Goal: Task Accomplishment & Management: Manage account settings

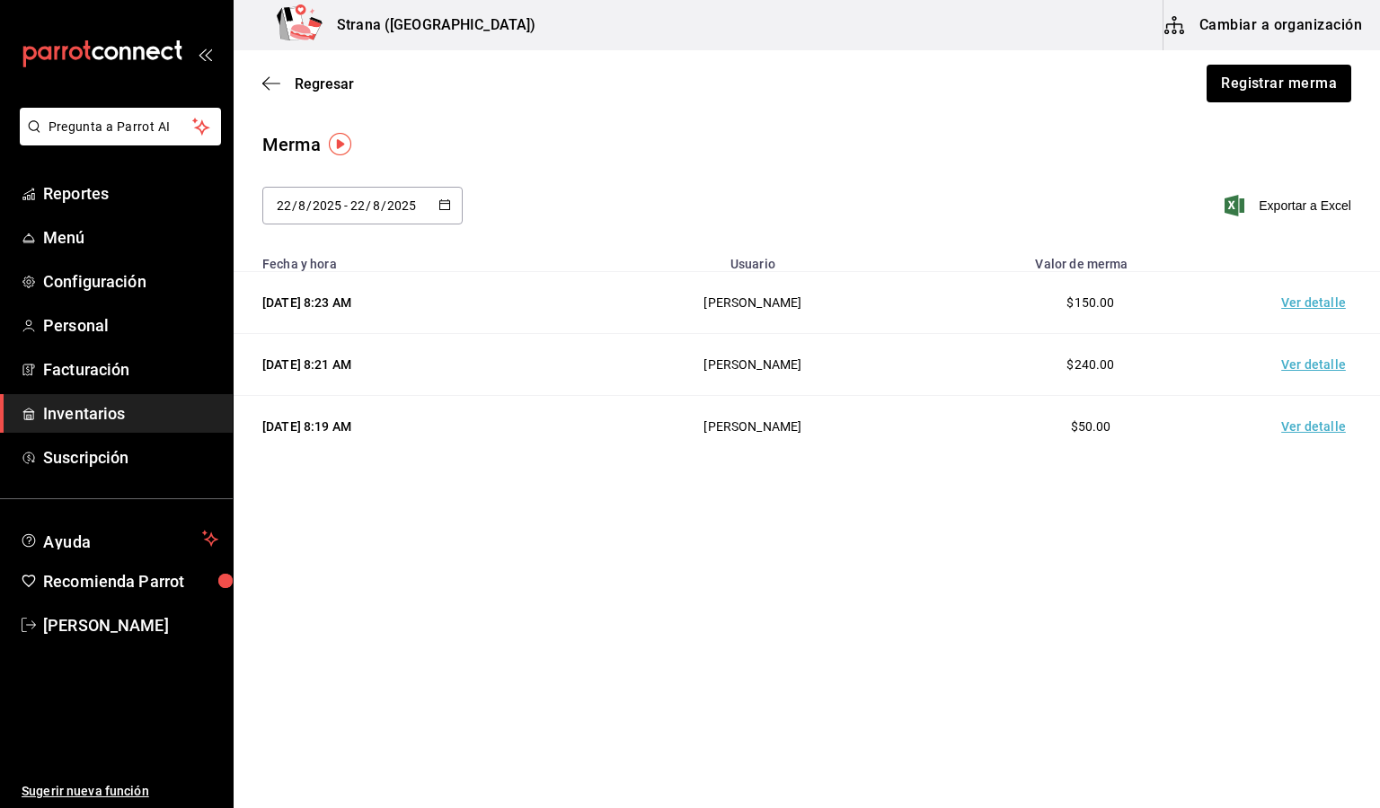
click at [176, 604] on ul "Ayuda Recomienda Parrot [PERSON_NAME]" at bounding box center [116, 583] width 233 height 124
click at [173, 613] on span "[PERSON_NAME]" at bounding box center [130, 625] width 175 height 24
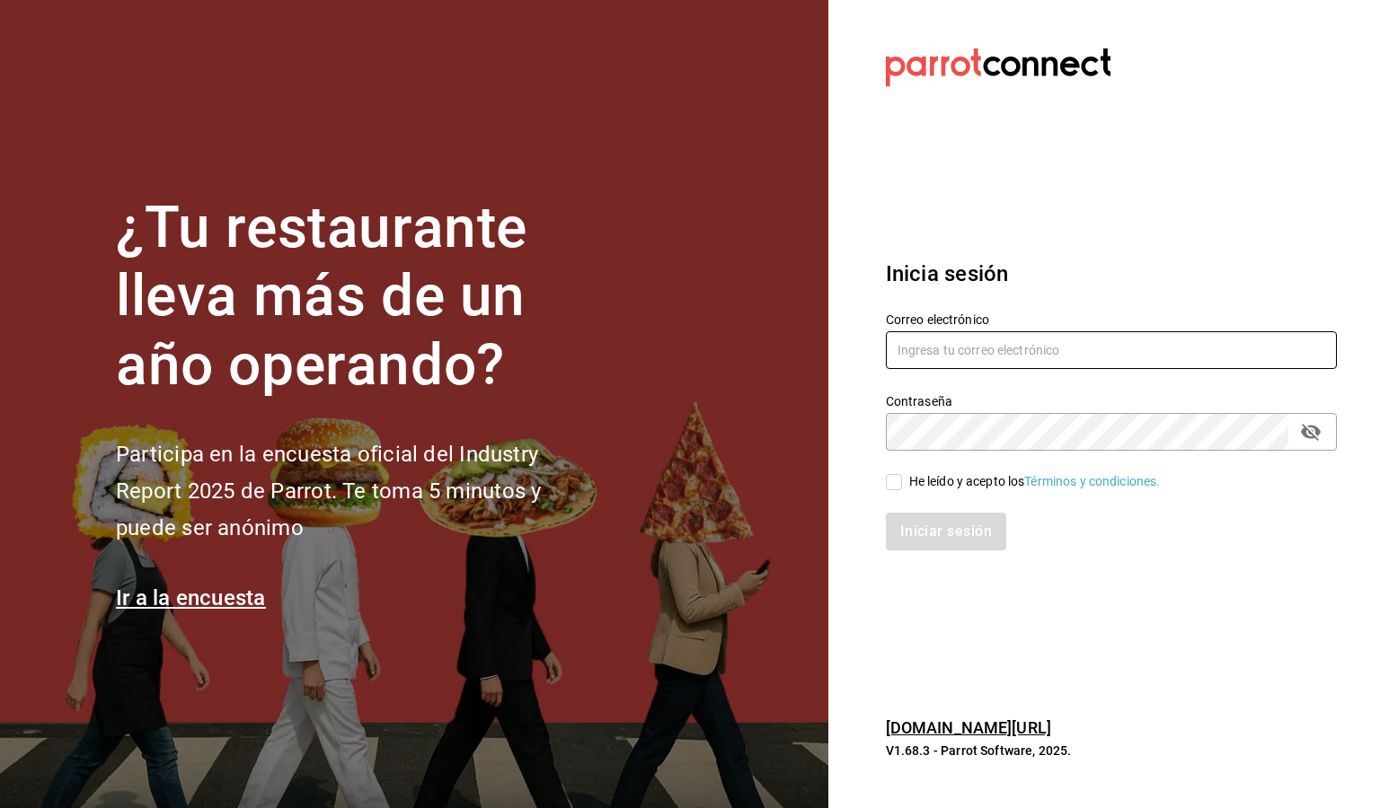
click at [1003, 348] on input "text" at bounding box center [1111, 350] width 451 height 38
type input "[EMAIL_ADDRESS][DOMAIN_NAME]"
click at [935, 474] on div "He leído y acepto los Términos y condiciones." at bounding box center [1035, 481] width 252 height 19
click at [902, 474] on input "He leído y acepto los Términos y condiciones." at bounding box center [894, 482] width 16 height 16
checkbox input "true"
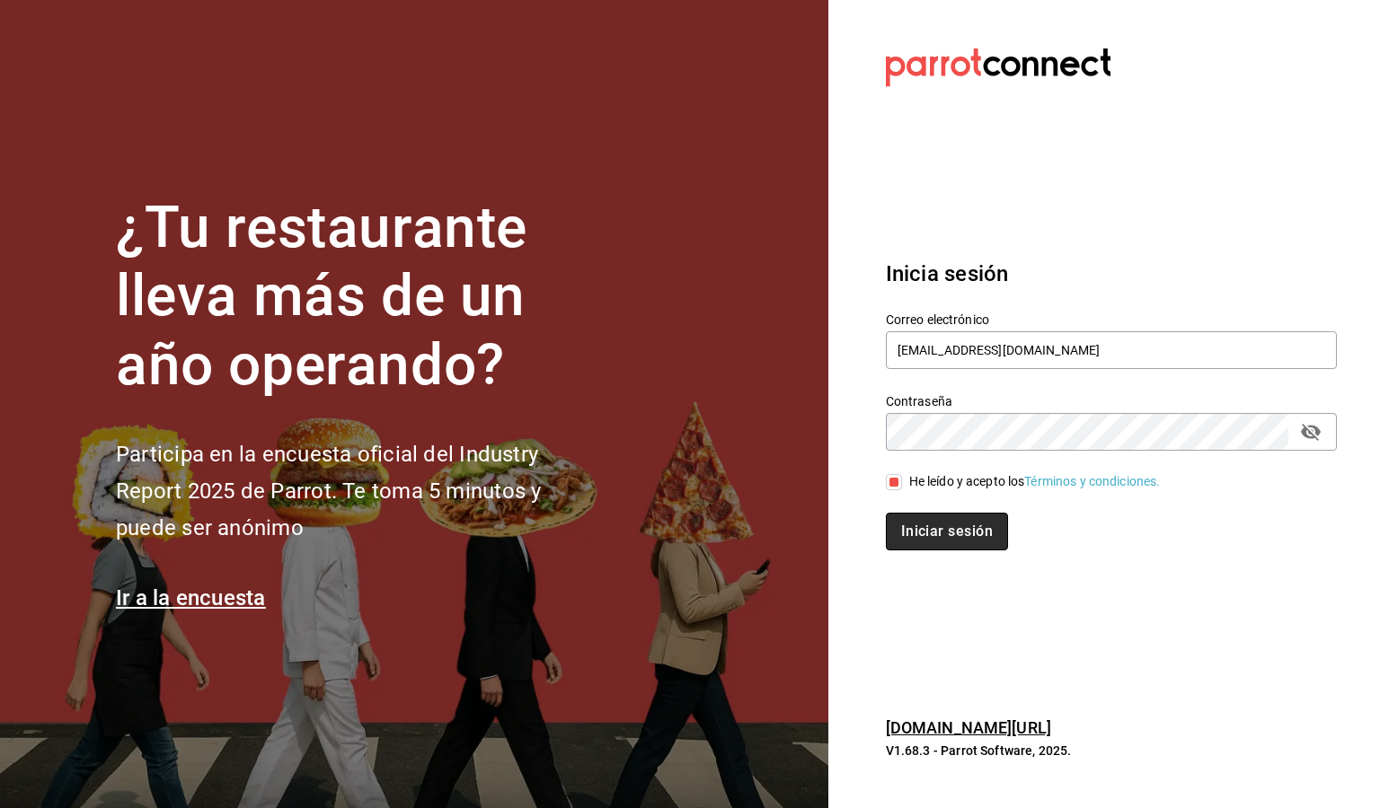
click at [933, 531] on button "Iniciar sesión" at bounding box center [947, 532] width 122 height 38
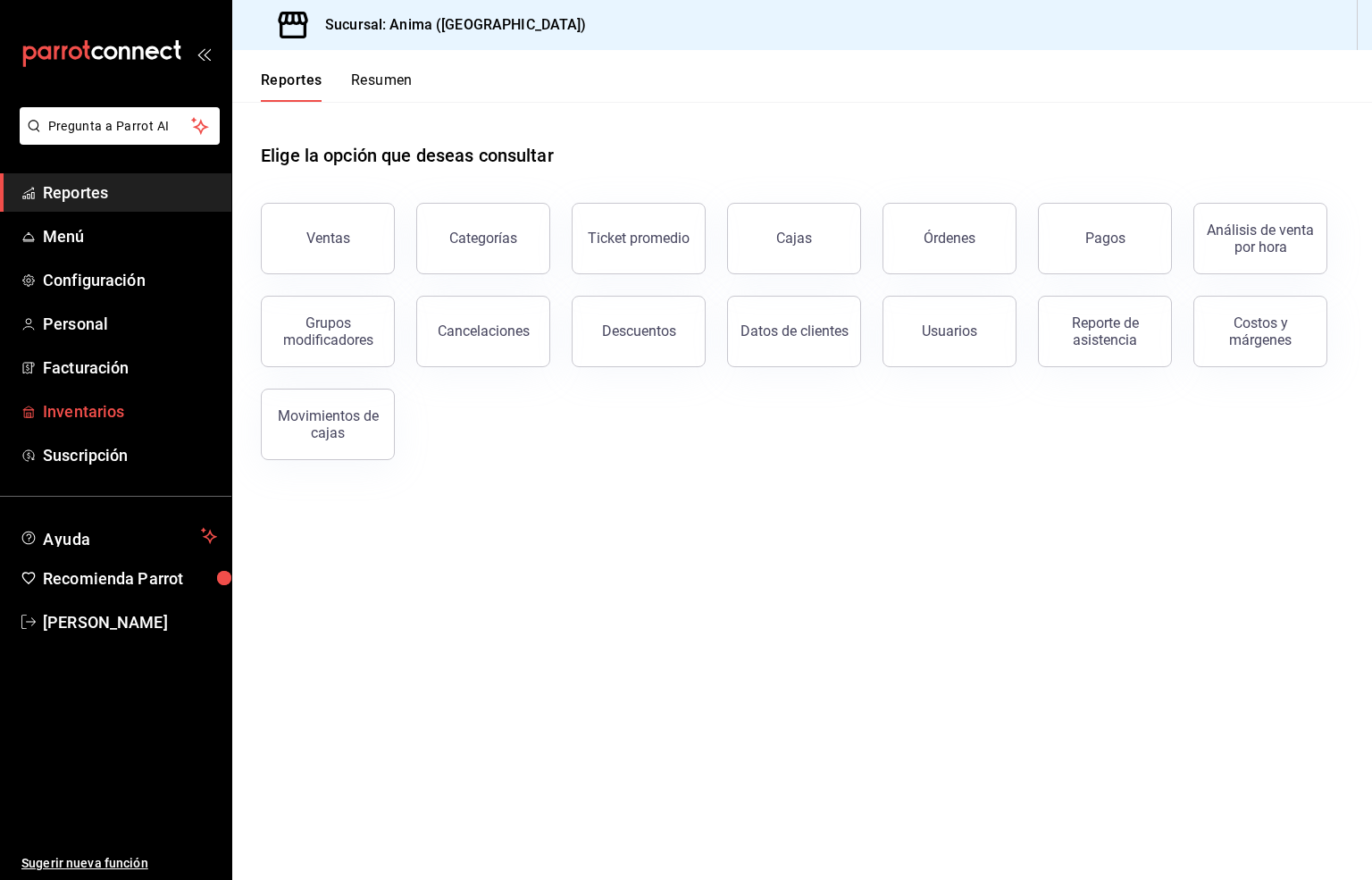
click at [49, 405] on span "Inventarios" at bounding box center [129, 412] width 174 height 24
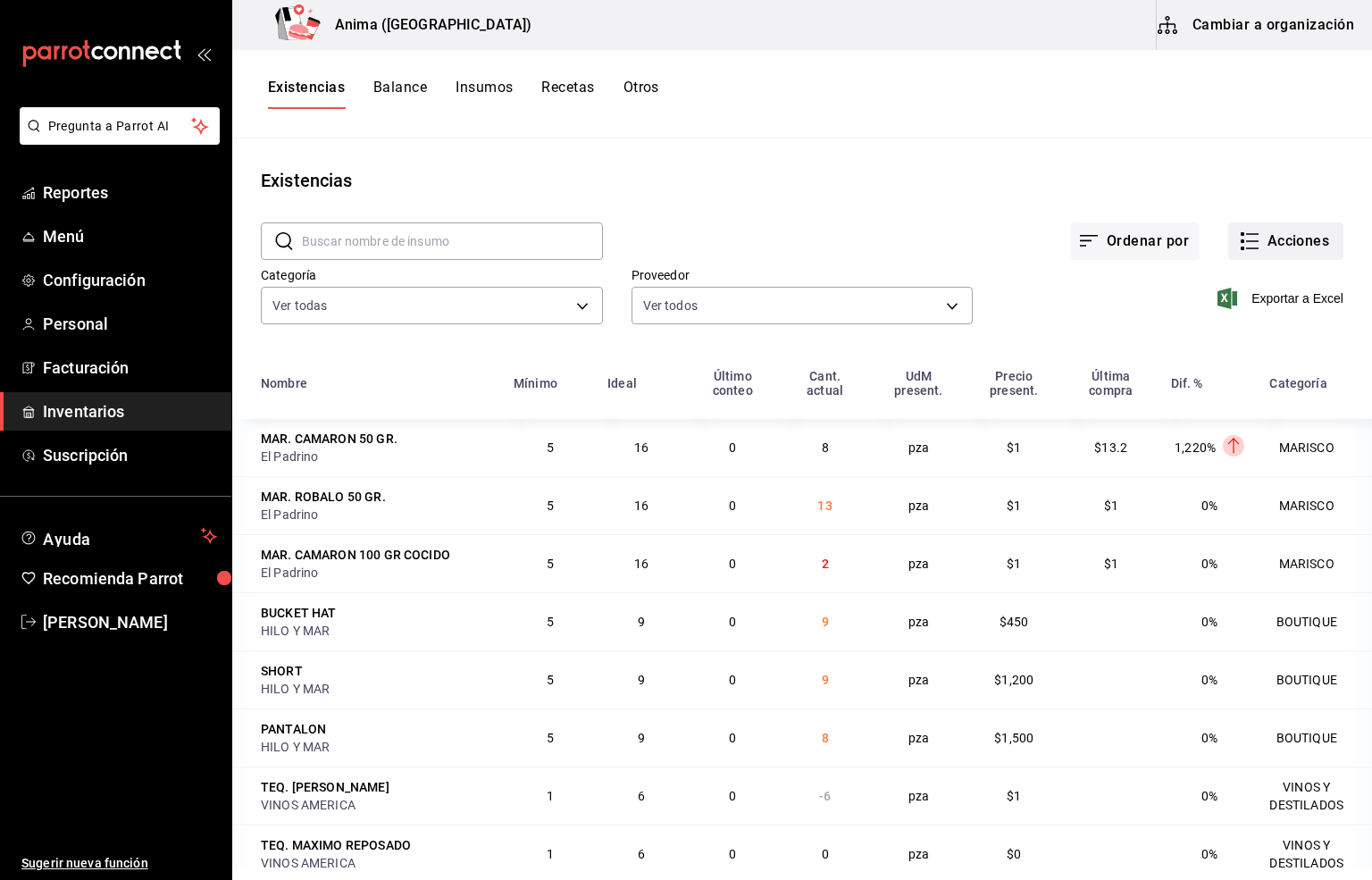
click at [1260, 247] on button "Acciones" at bounding box center [1286, 242] width 115 height 38
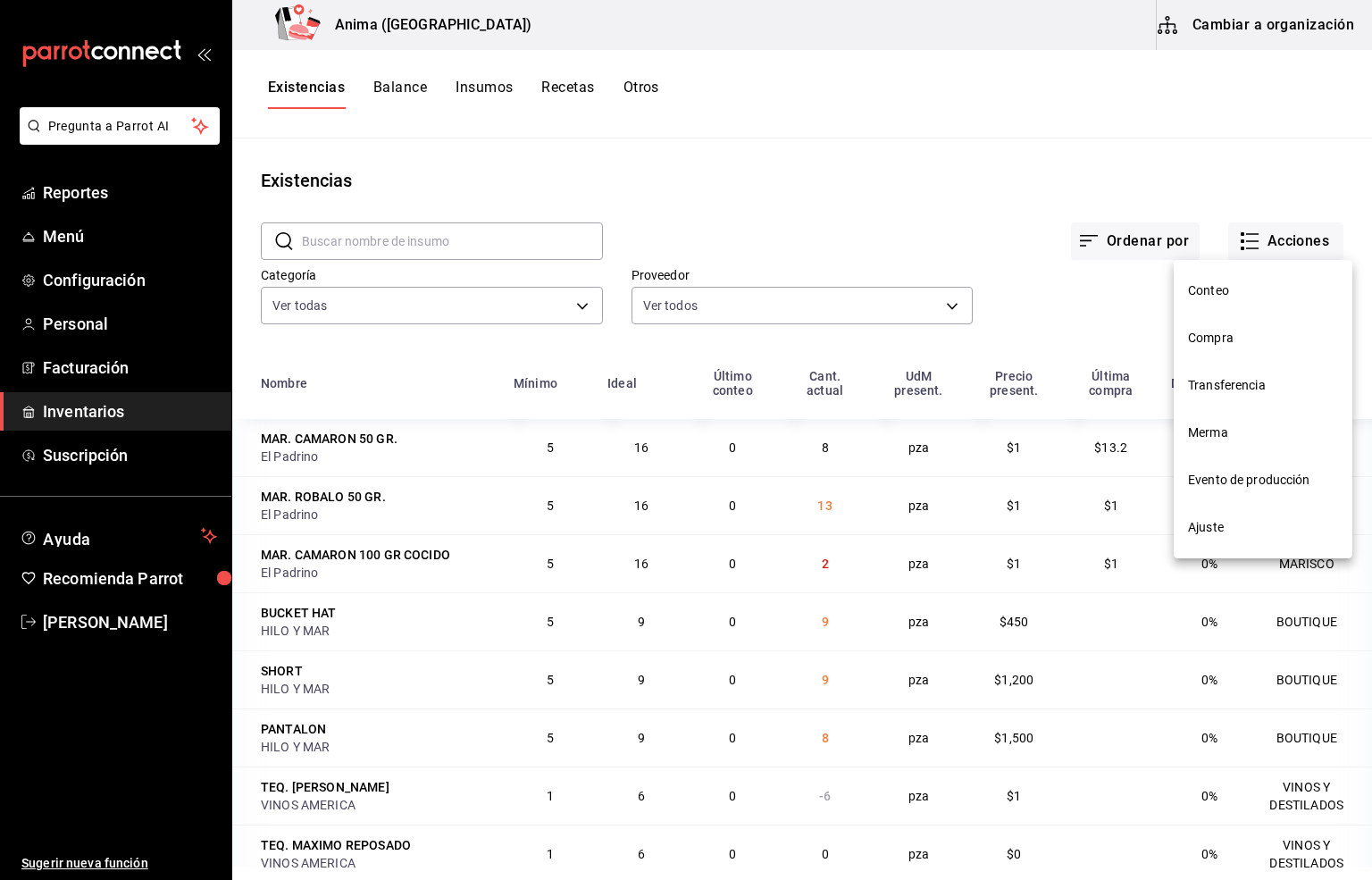
click at [1231, 336] on span "Compra" at bounding box center [1263, 338] width 150 height 19
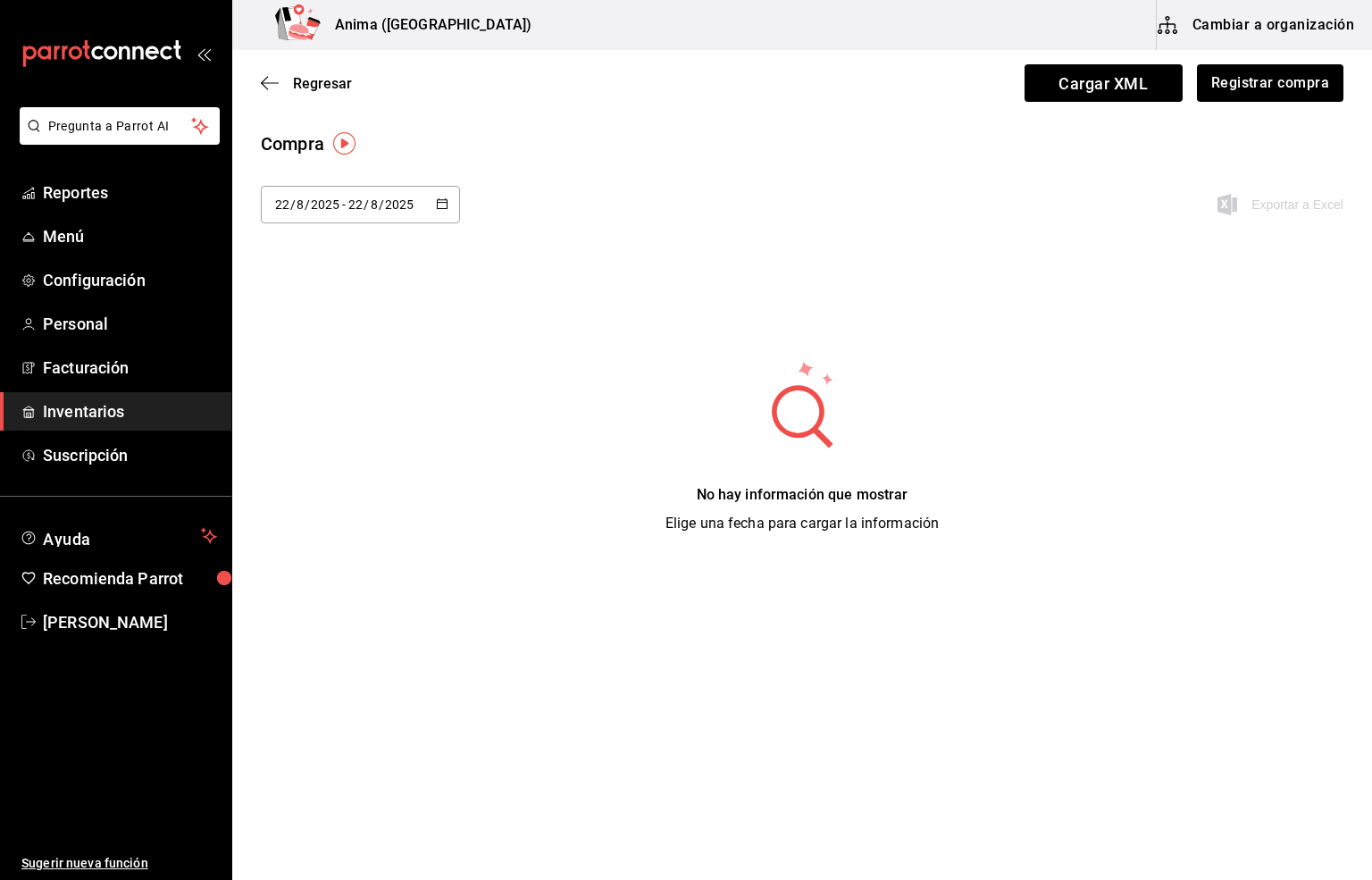
click at [338, 212] on input "2025" at bounding box center [325, 205] width 31 height 14
click at [352, 541] on li "Rango de fechas" at bounding box center [345, 542] width 169 height 40
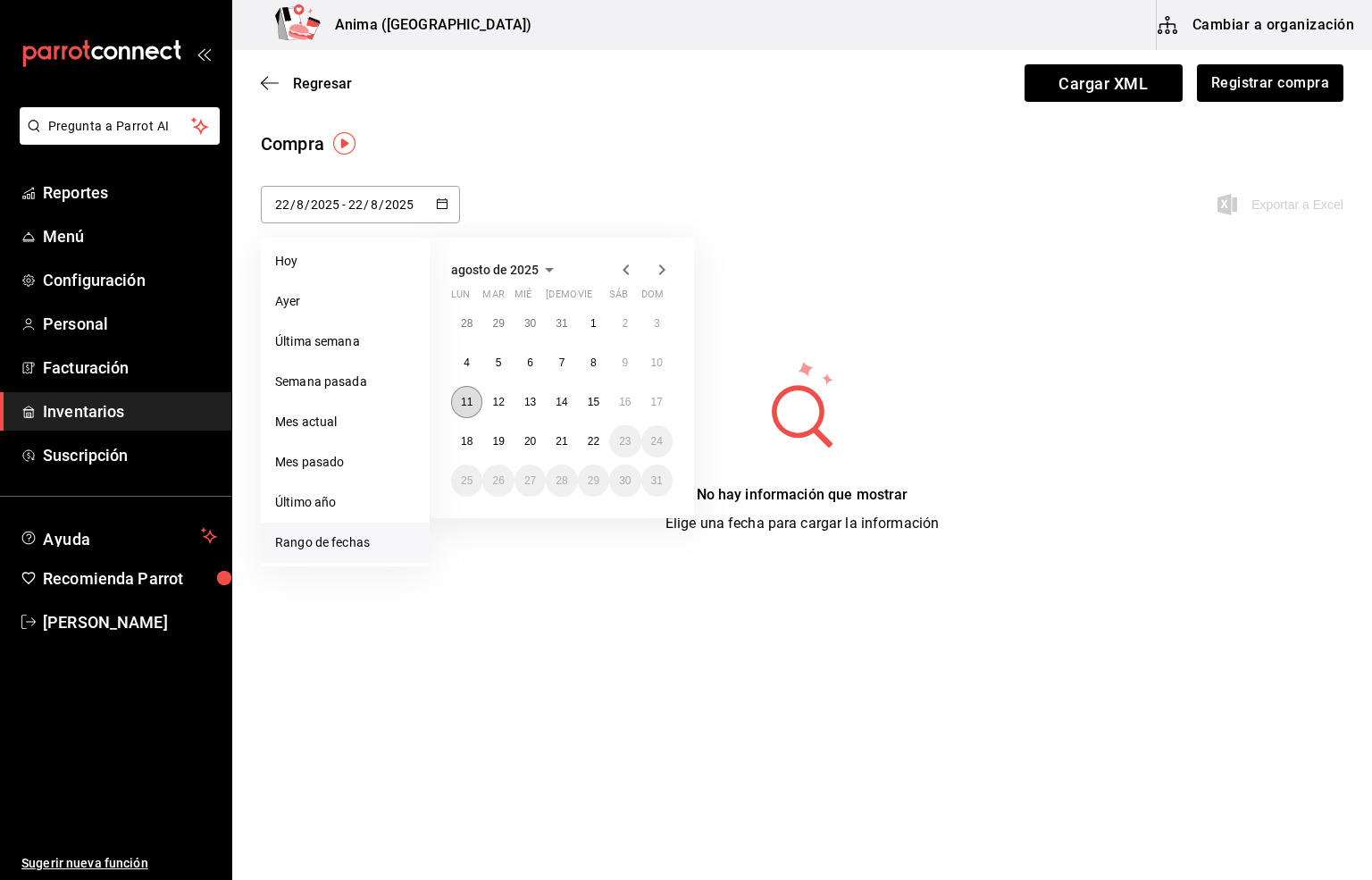
click at [469, 396] on abbr "11" at bounding box center [466, 402] width 12 height 13
click at [644, 402] on button "17" at bounding box center [656, 402] width 31 height 32
type input "2025-08-11"
type input "11"
type input "2025-08-17"
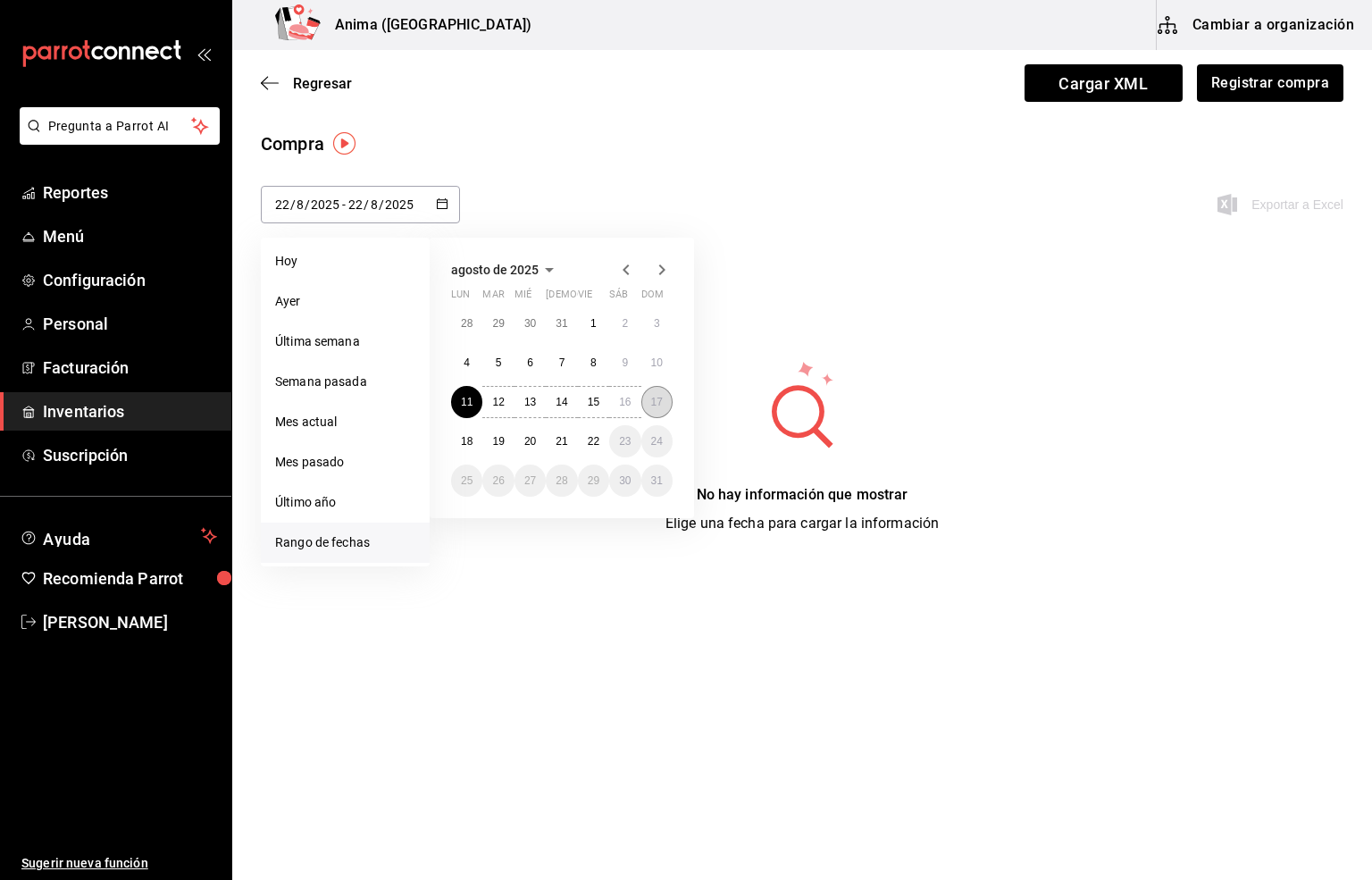
type input "17"
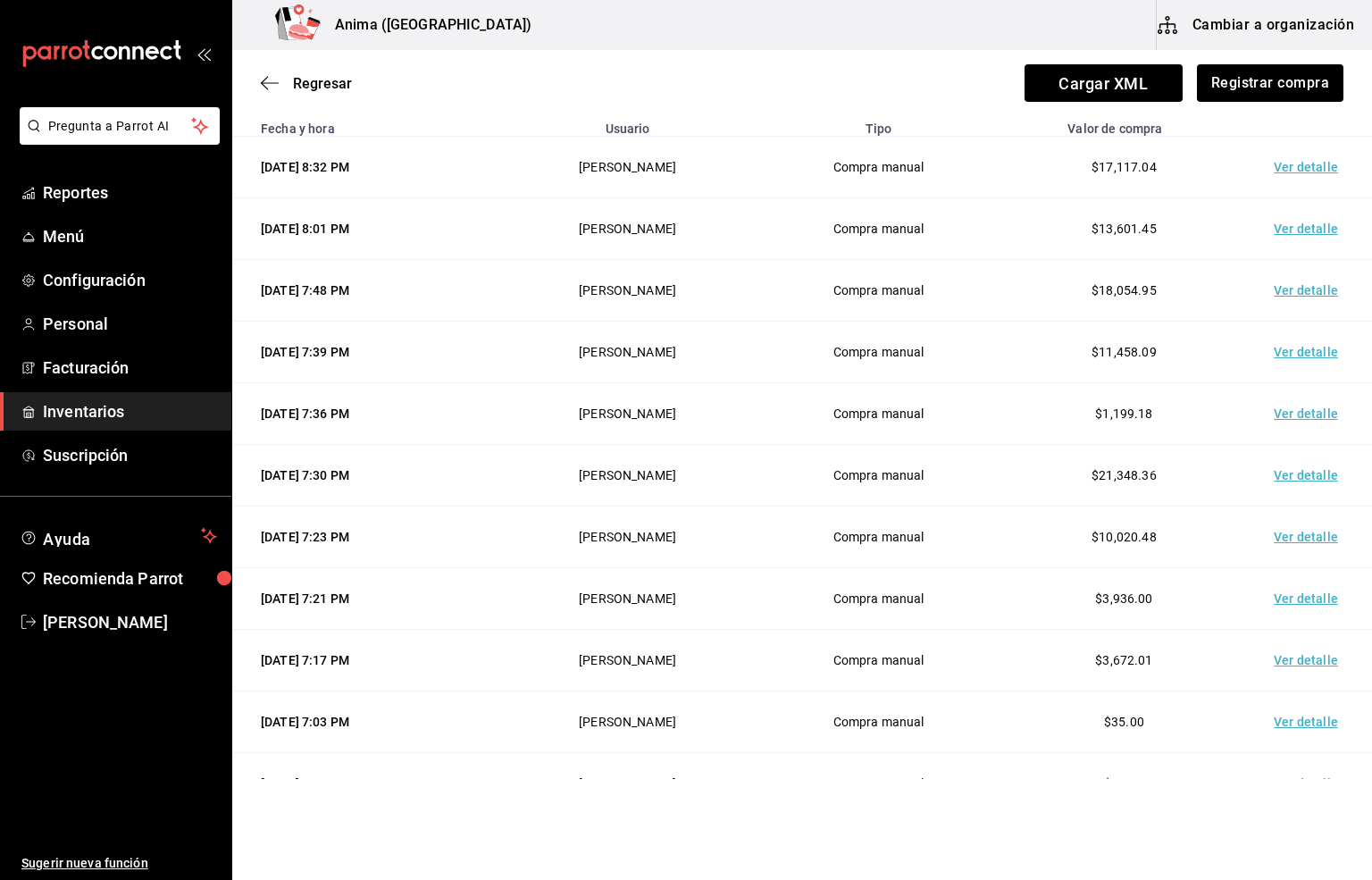
scroll to position [267, 0]
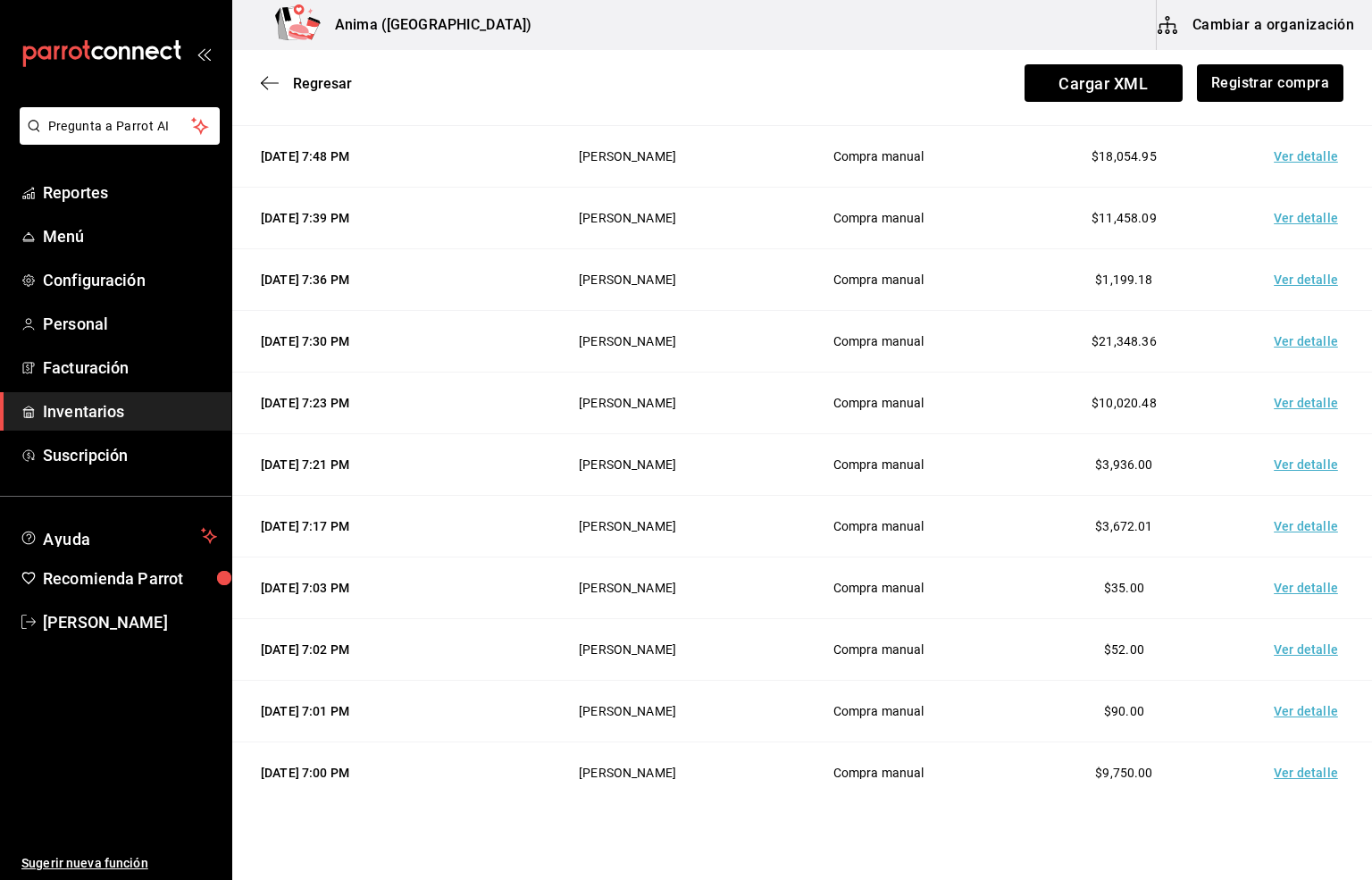
click at [1265, 469] on td "Ver detalle" at bounding box center [1309, 465] width 125 height 62
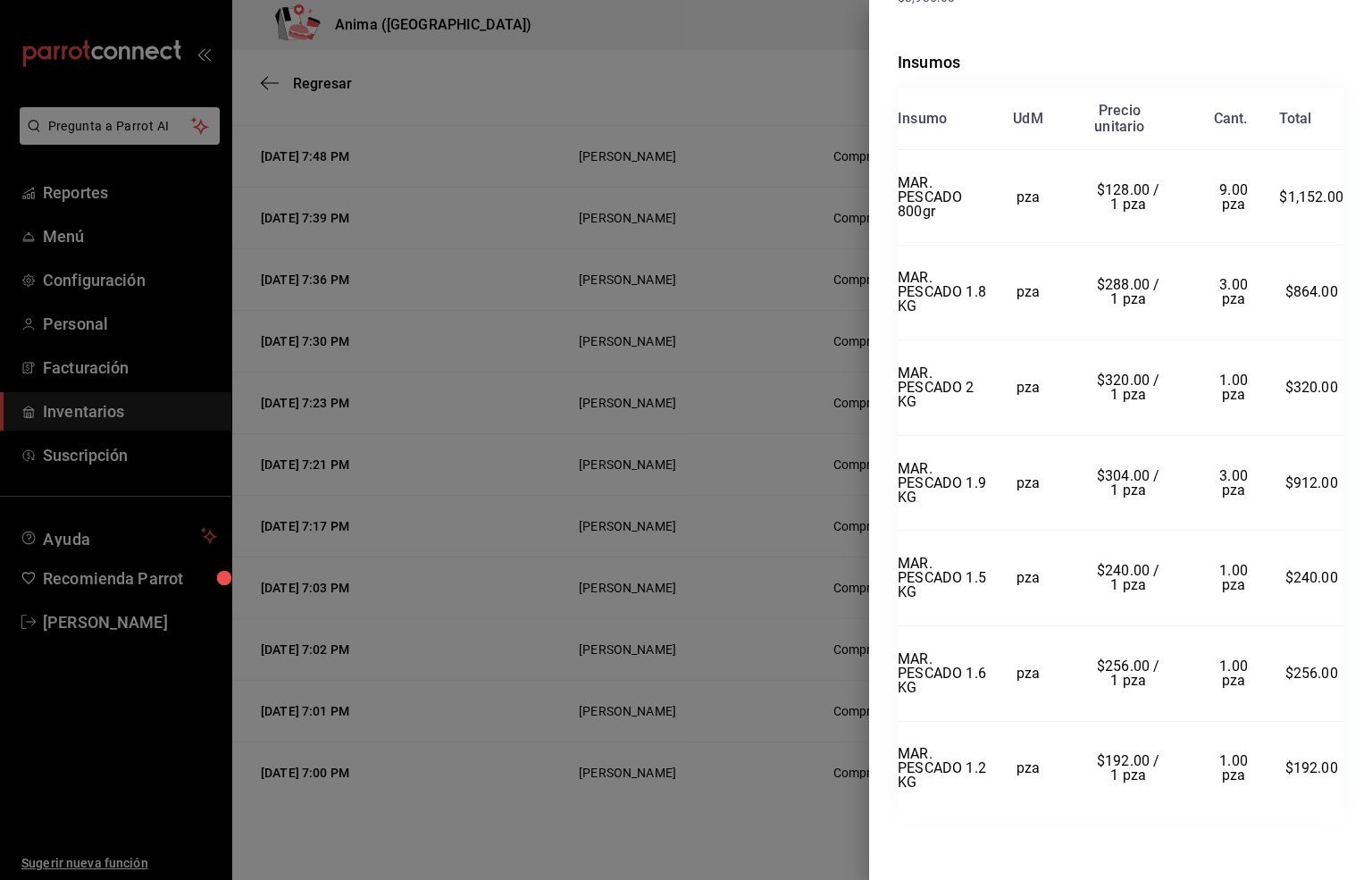
scroll to position [373, 0]
click at [584, 545] on div at bounding box center [686, 440] width 1372 height 880
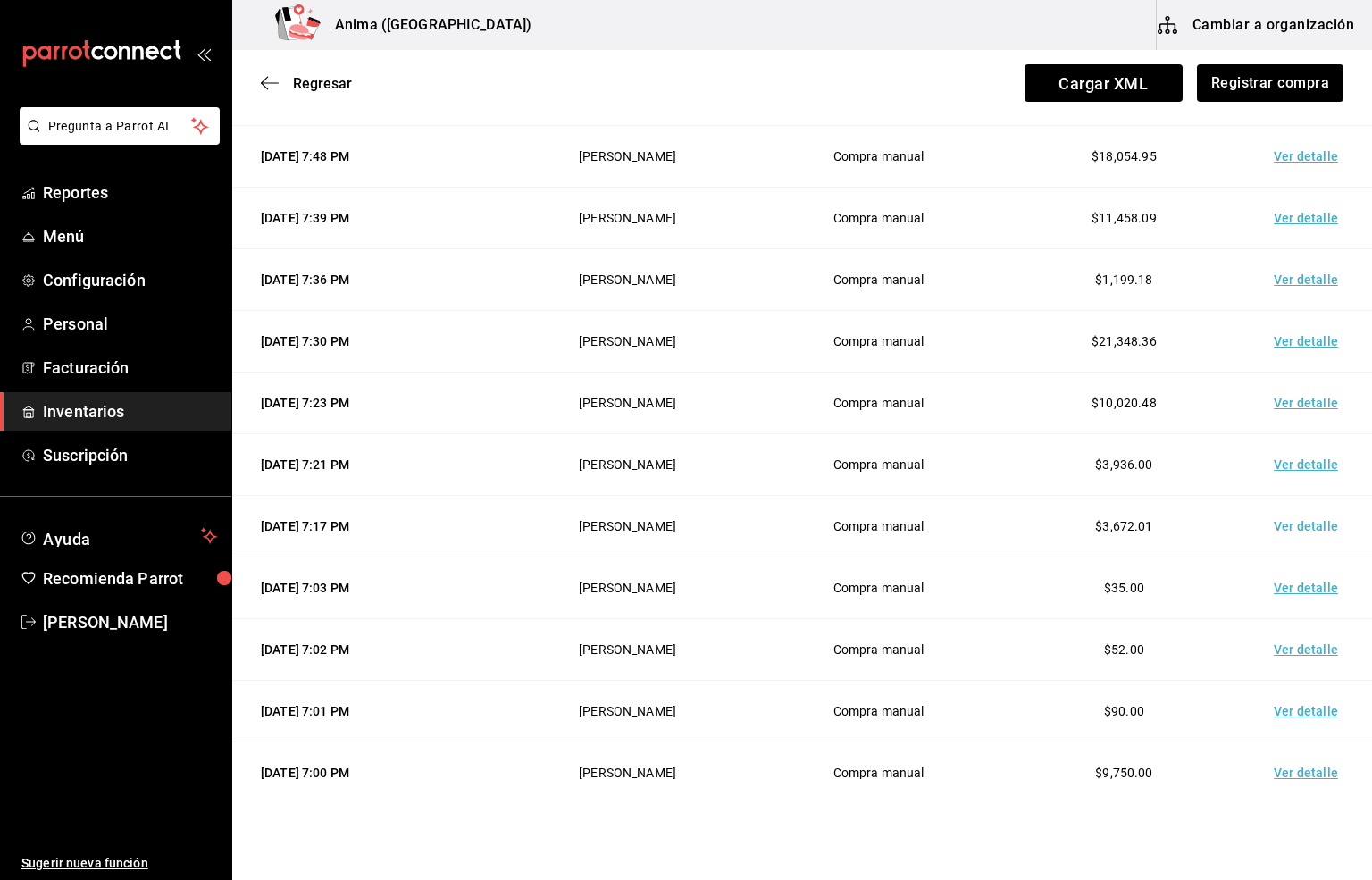
click at [1249, 533] on td "Ver detalle" at bounding box center [1309, 527] width 125 height 62
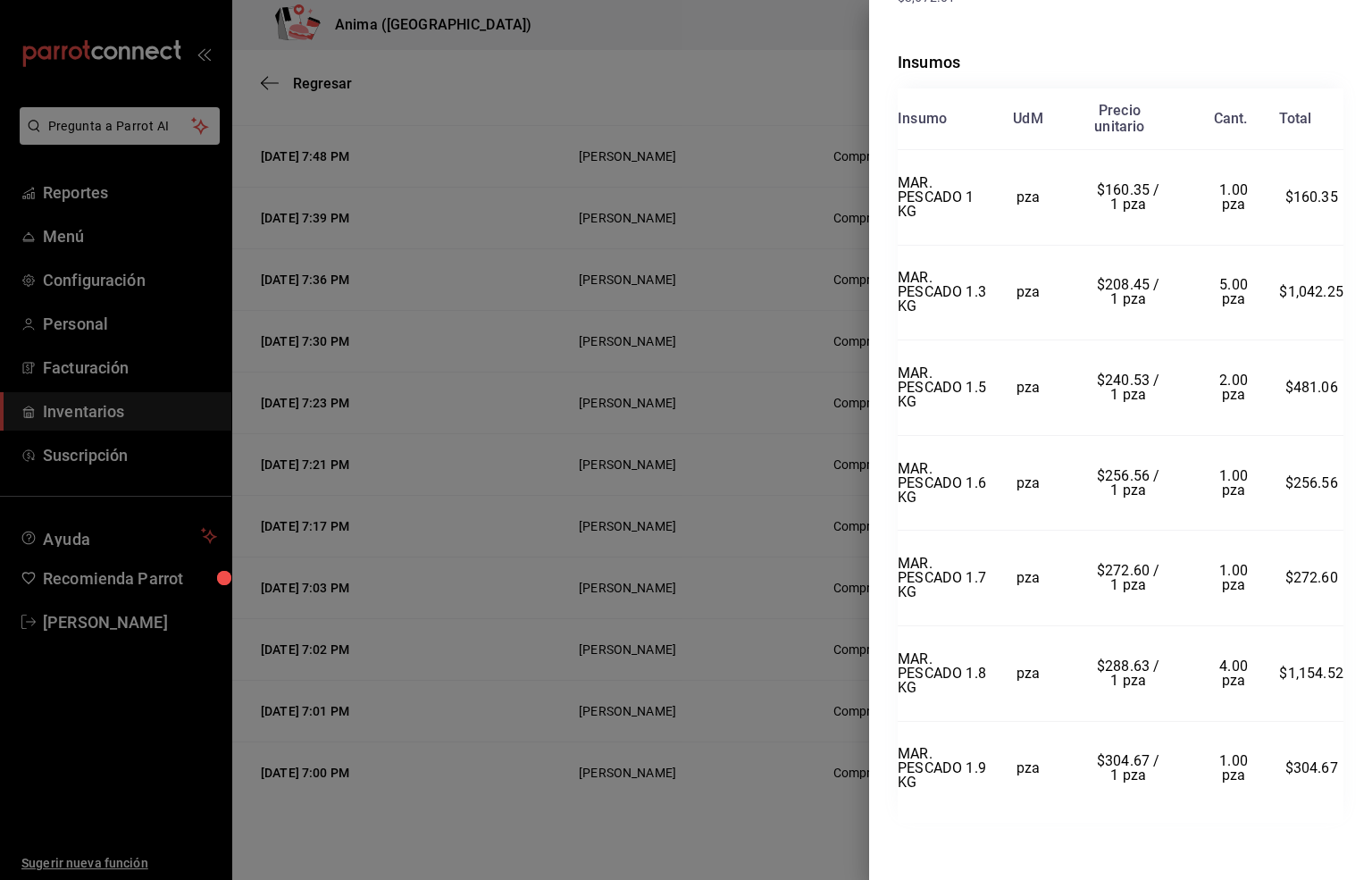
click at [479, 670] on div at bounding box center [686, 440] width 1372 height 880
